Goal: Task Accomplishment & Management: Manage account settings

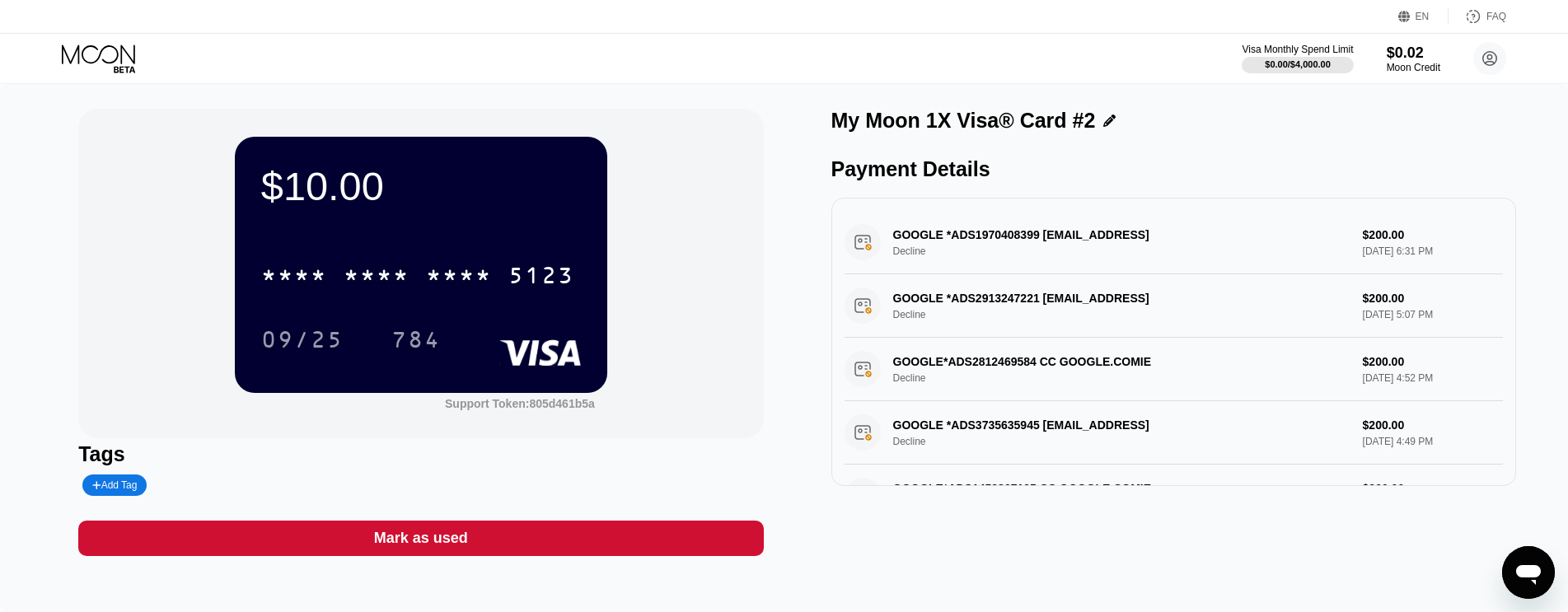
click at [117, 54] on icon at bounding box center [98, 54] width 73 height 19
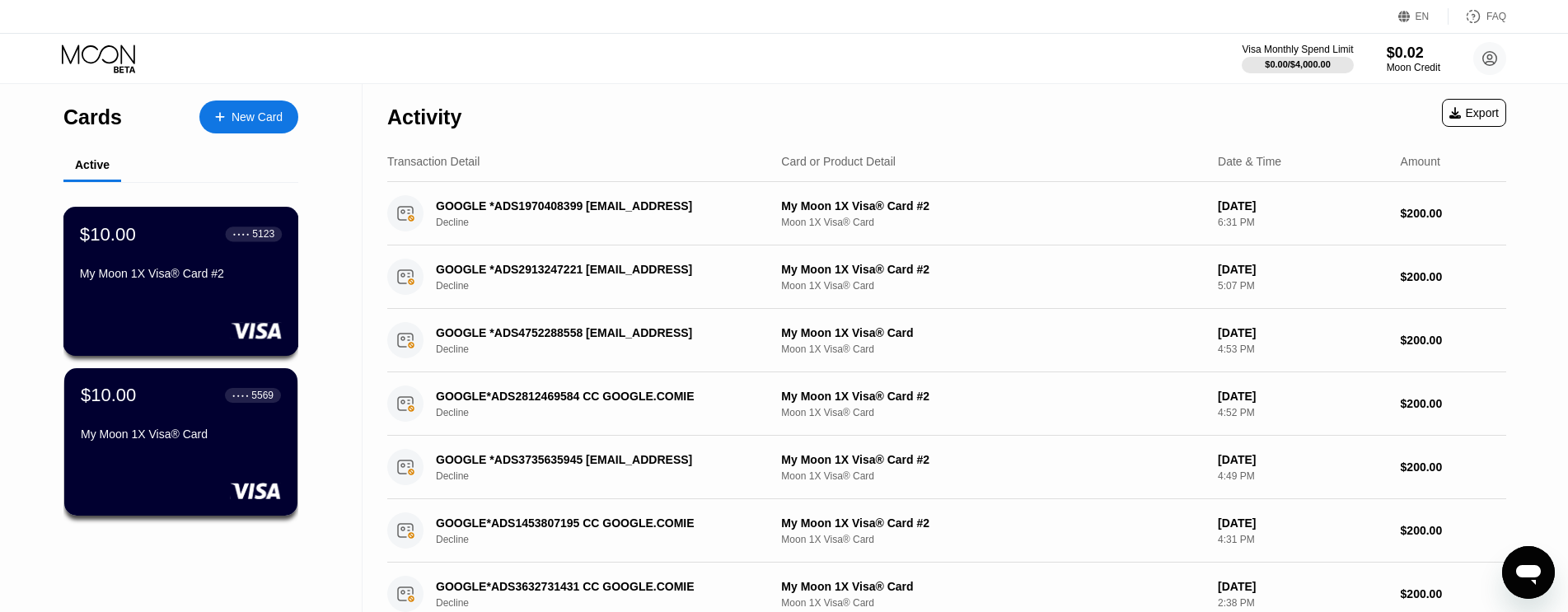
click at [201, 245] on div "$10.00 ● ● ● ● 5123" at bounding box center [181, 234] width 201 height 22
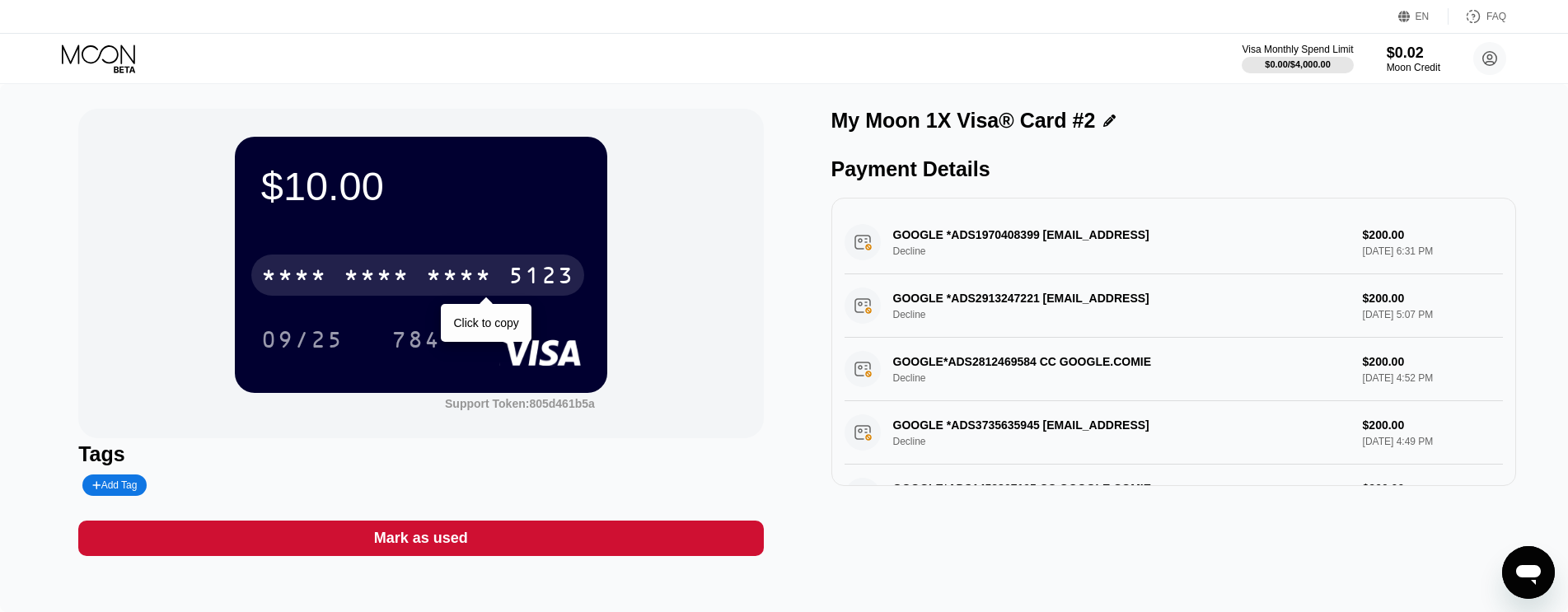
click at [468, 276] on div "* * * *" at bounding box center [458, 277] width 66 height 27
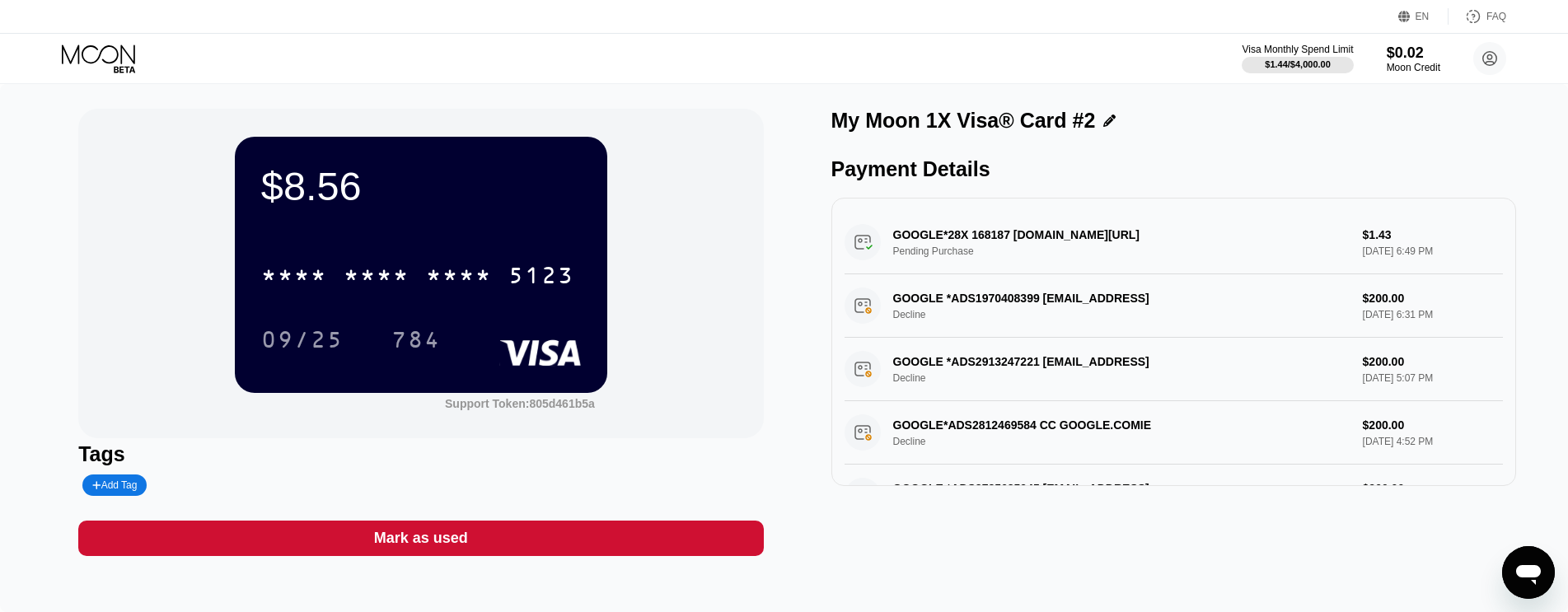
click at [107, 45] on icon at bounding box center [100, 59] width 77 height 29
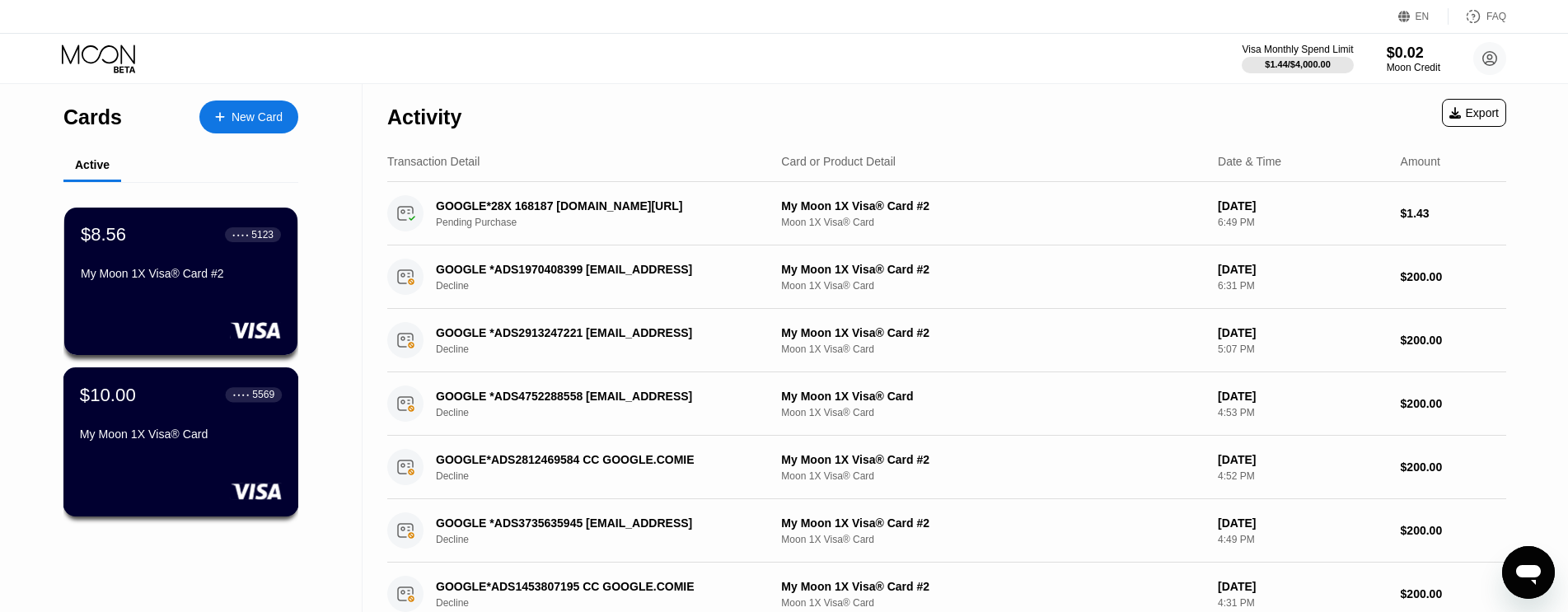
click at [171, 404] on div "$10.00 ● ● ● ● 5569" at bounding box center [181, 394] width 201 height 22
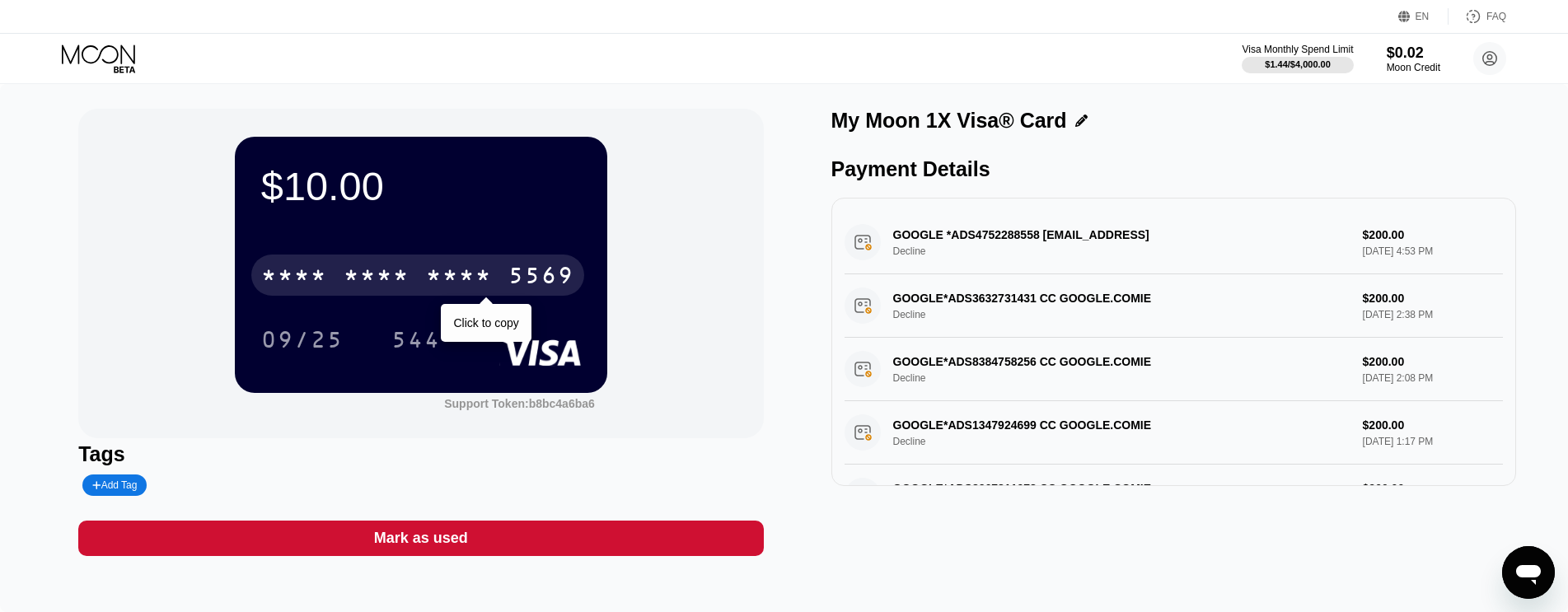
click at [402, 266] on div "* * * * * * * * * * * * 5569" at bounding box center [417, 275] width 333 height 41
click at [545, 273] on div "5569" at bounding box center [541, 277] width 66 height 27
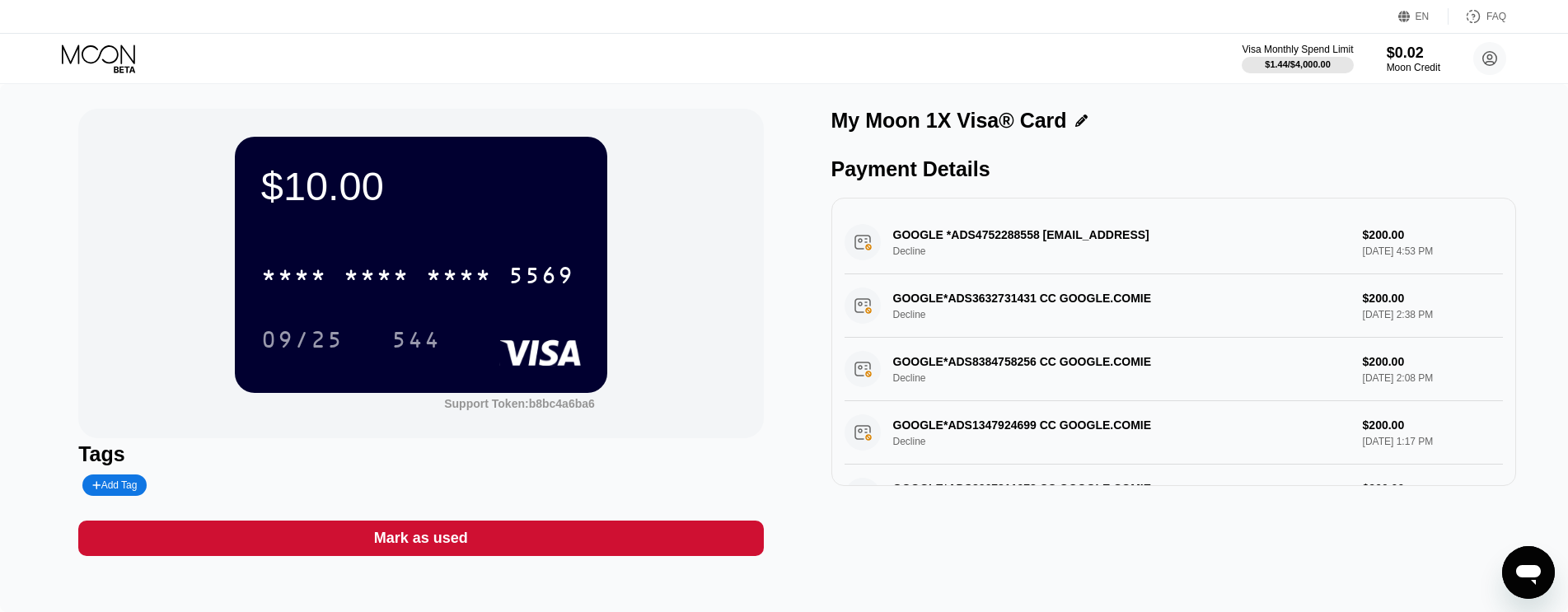
click at [122, 65] on icon at bounding box center [100, 59] width 77 height 29
